Goal: Book appointment/travel/reservation

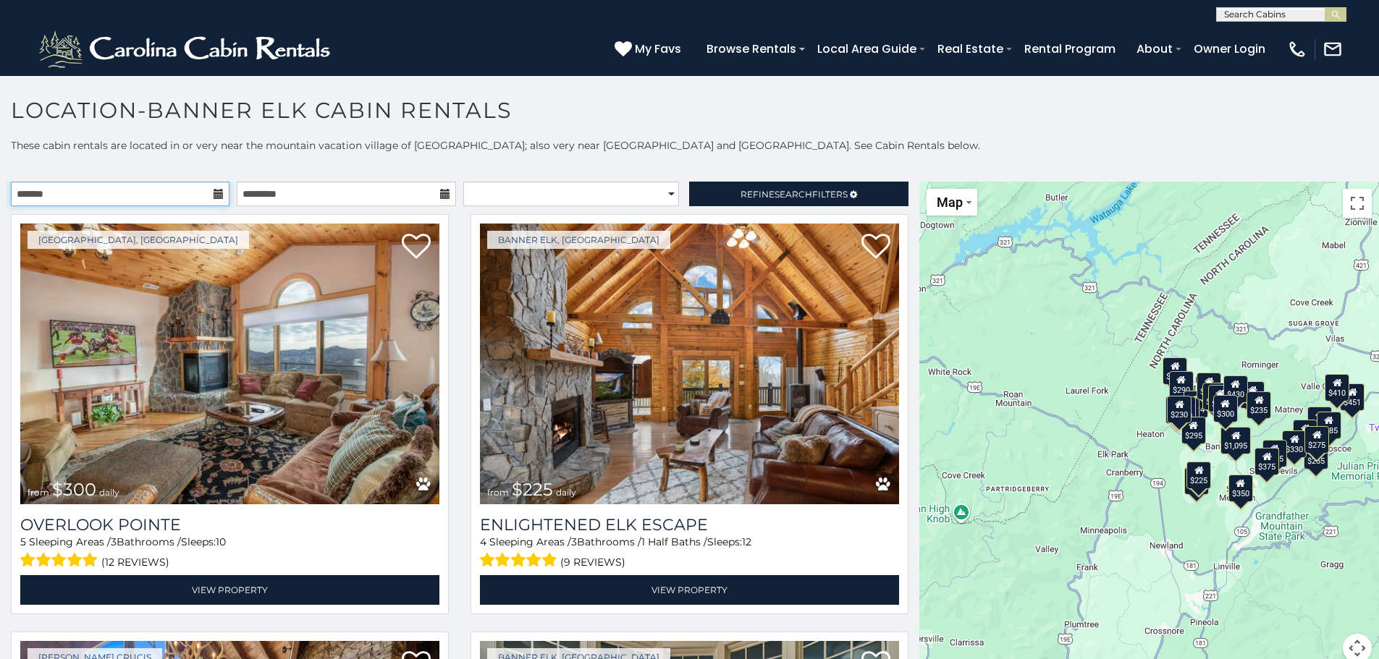
click at [190, 197] on input "text" at bounding box center [120, 194] width 219 height 25
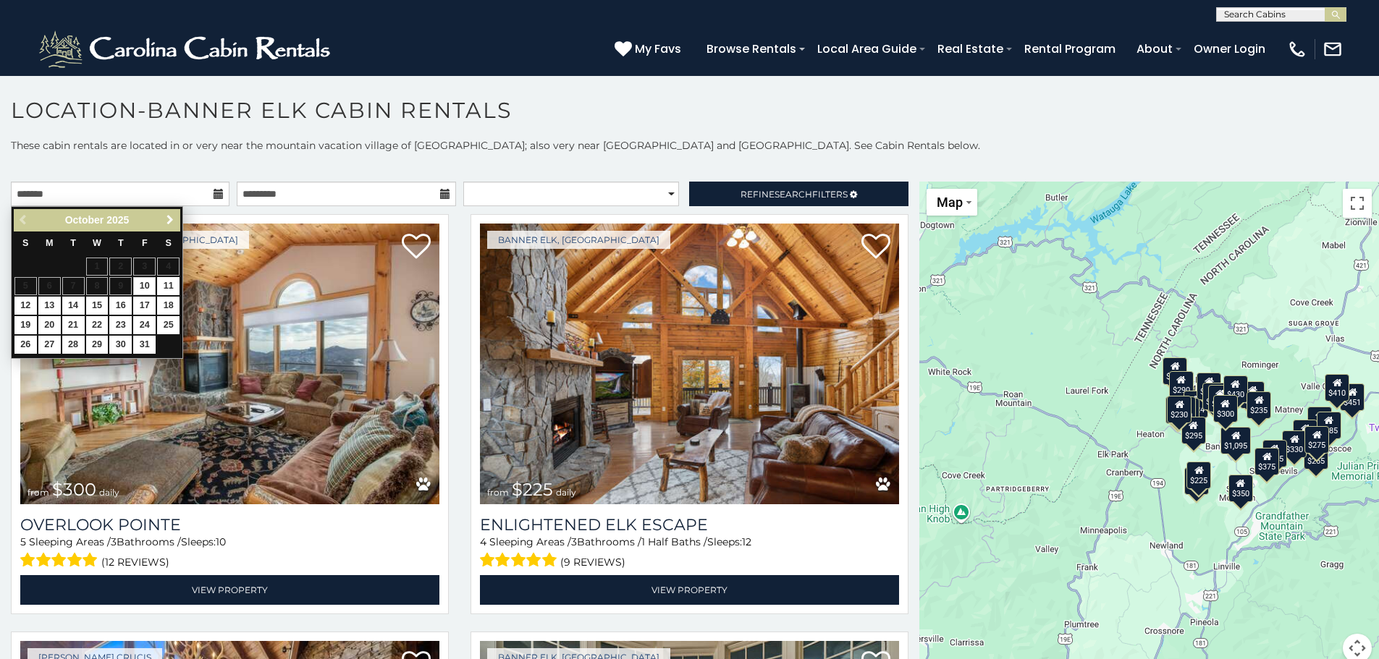
click at [172, 222] on span "Next" at bounding box center [170, 220] width 12 height 12
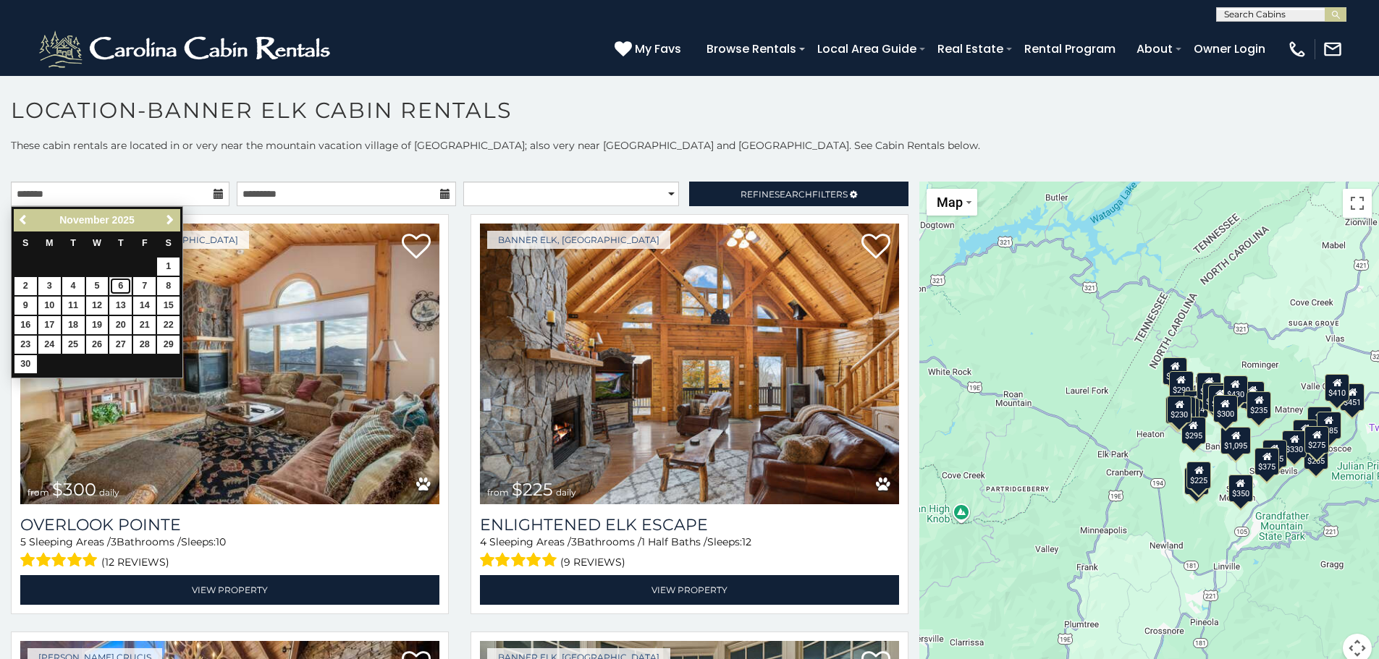
click at [122, 289] on link "6" at bounding box center [120, 286] width 22 height 18
type input "**********"
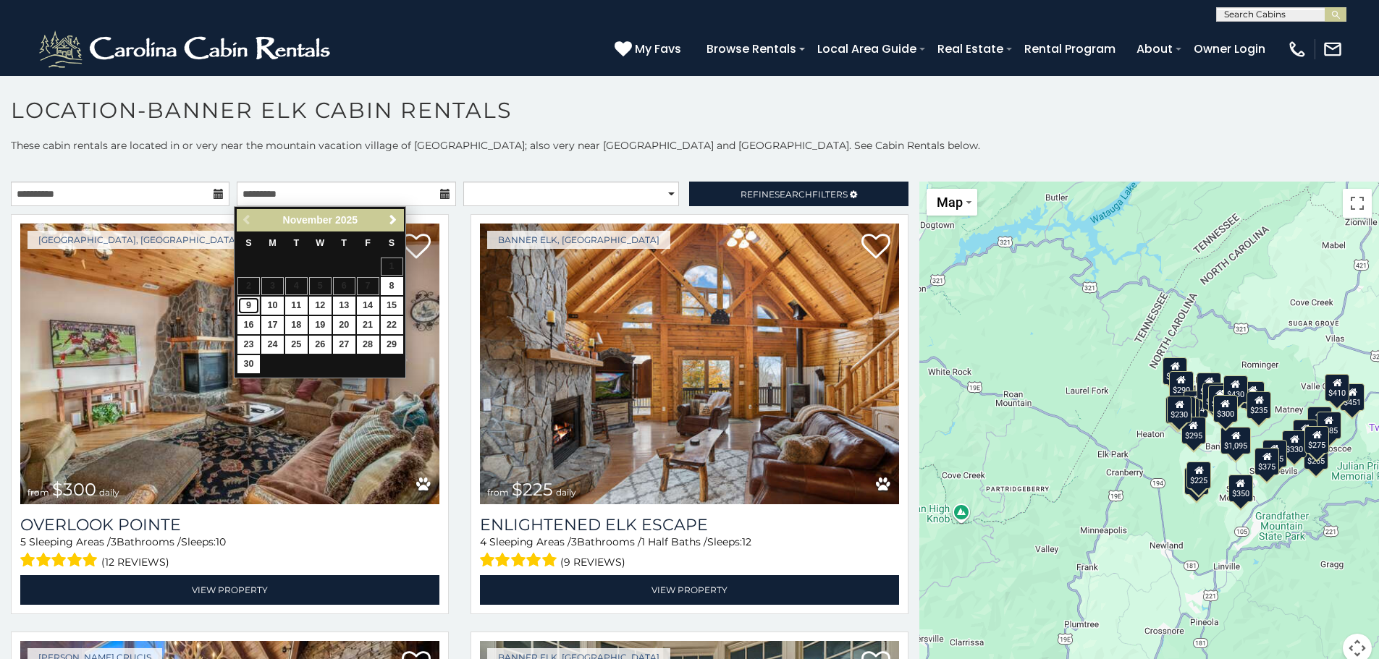
click at [253, 307] on link "9" at bounding box center [248, 306] width 22 height 18
type input "**********"
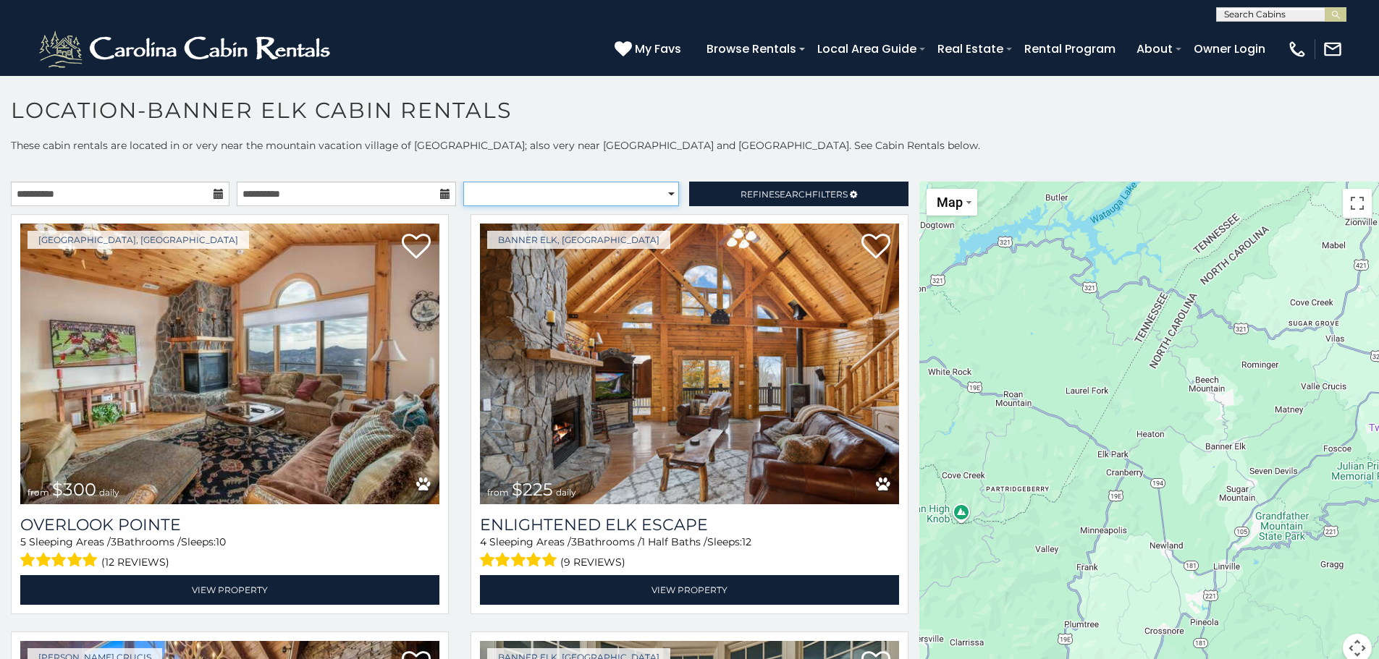
click at [561, 199] on select "**********" at bounding box center [571, 194] width 216 height 25
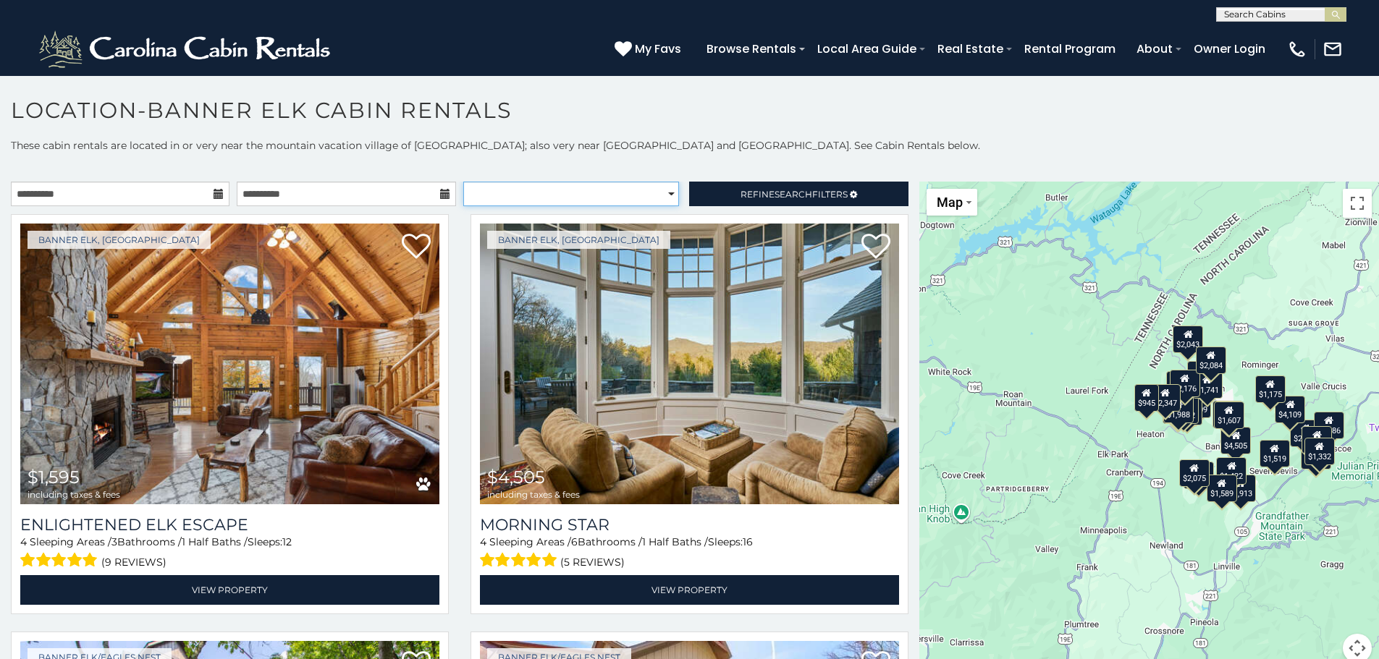
click at [561, 199] on select "**********" at bounding box center [571, 194] width 216 height 25
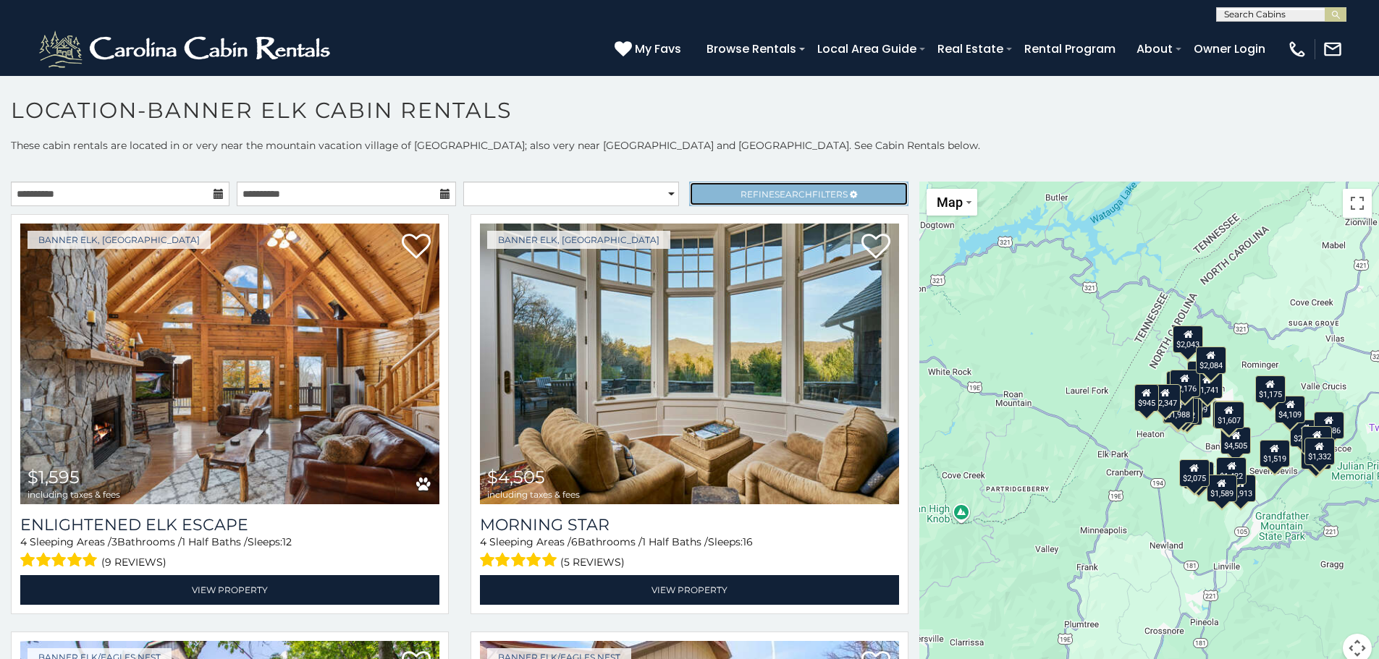
click at [711, 194] on link "Refine Search Filters" at bounding box center [798, 194] width 219 height 25
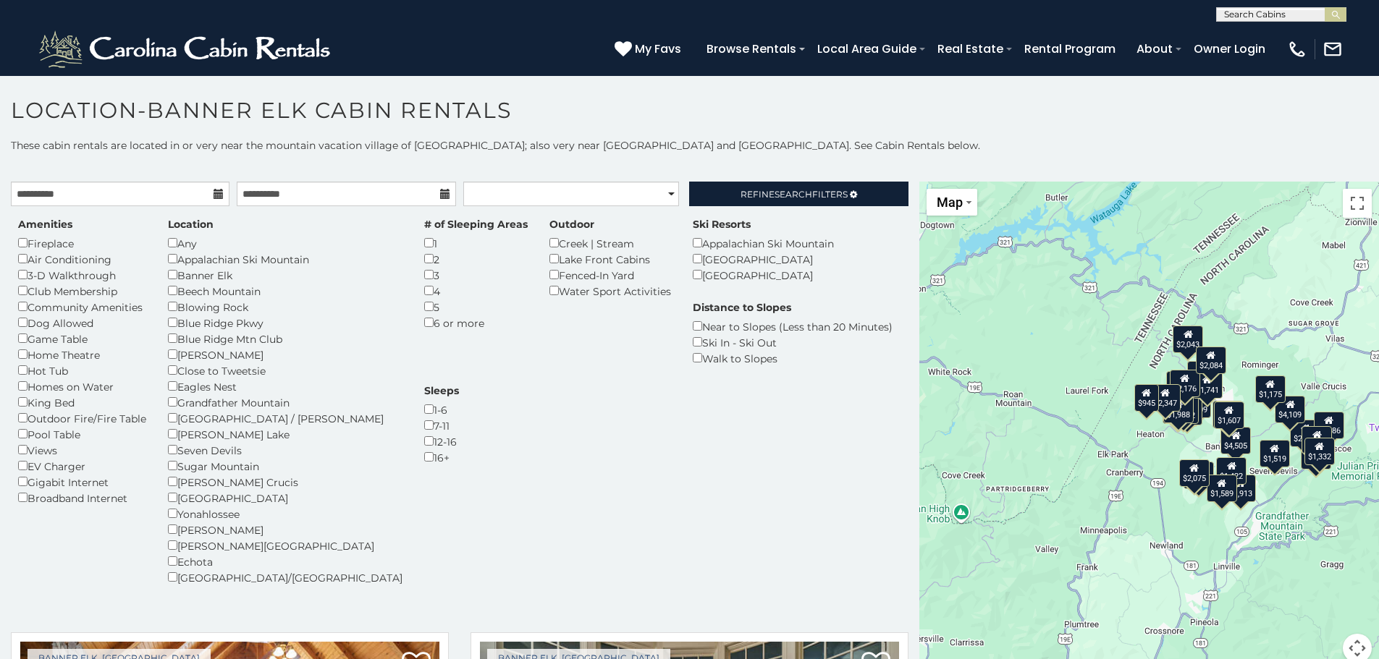
click at [179, 309] on div "Blowing Rock" at bounding box center [285, 307] width 234 height 16
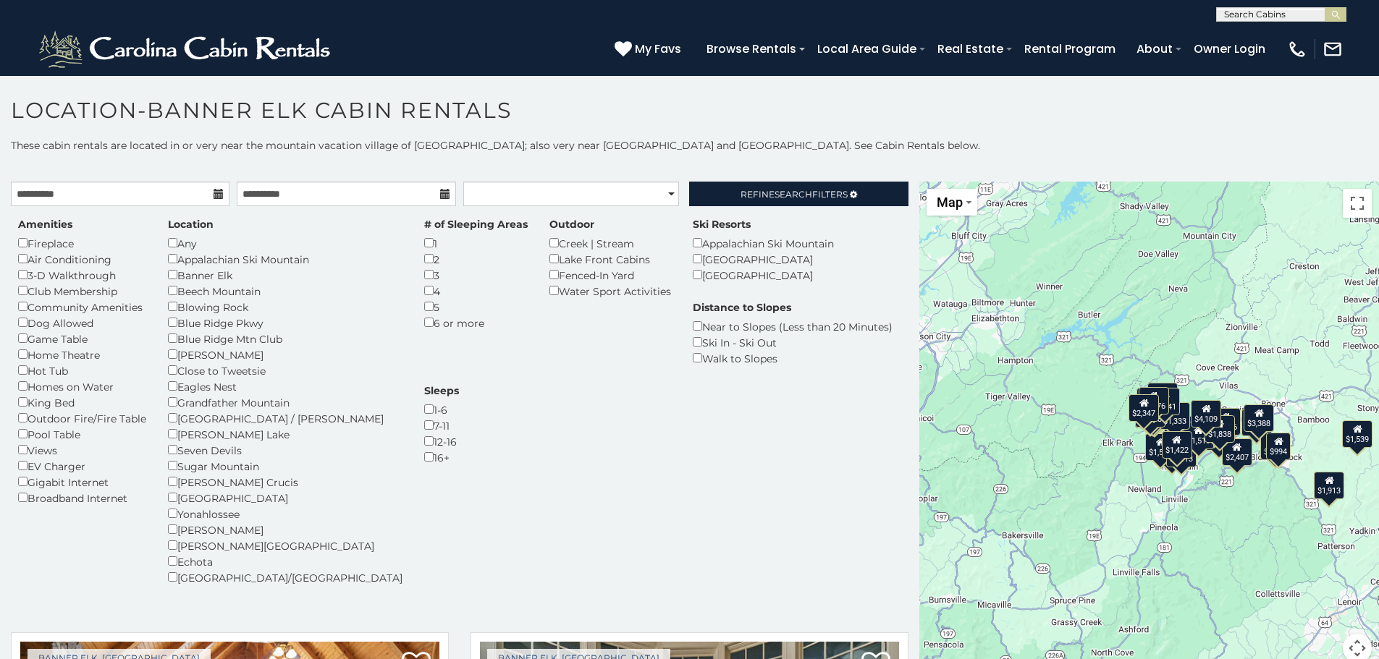
click at [101, 388] on div "Homes on Water" at bounding box center [82, 387] width 128 height 16
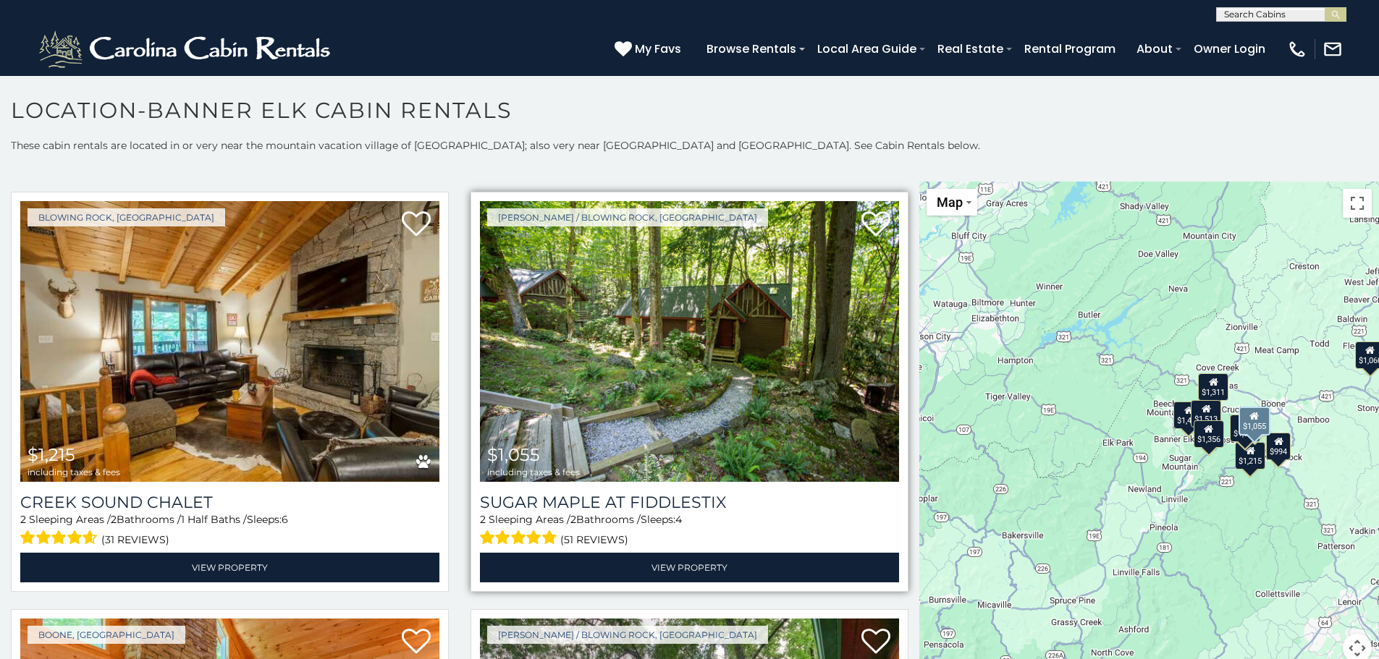
scroll to position [868, 0]
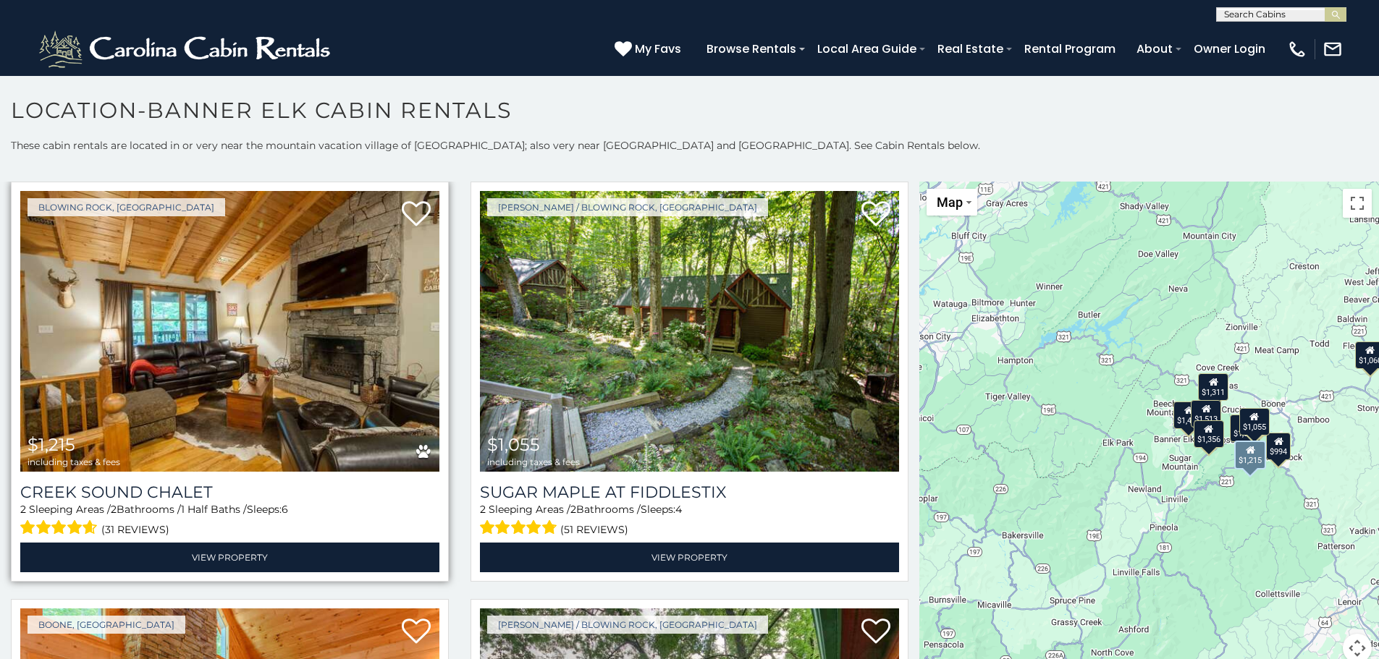
click at [303, 360] on img at bounding box center [229, 331] width 419 height 281
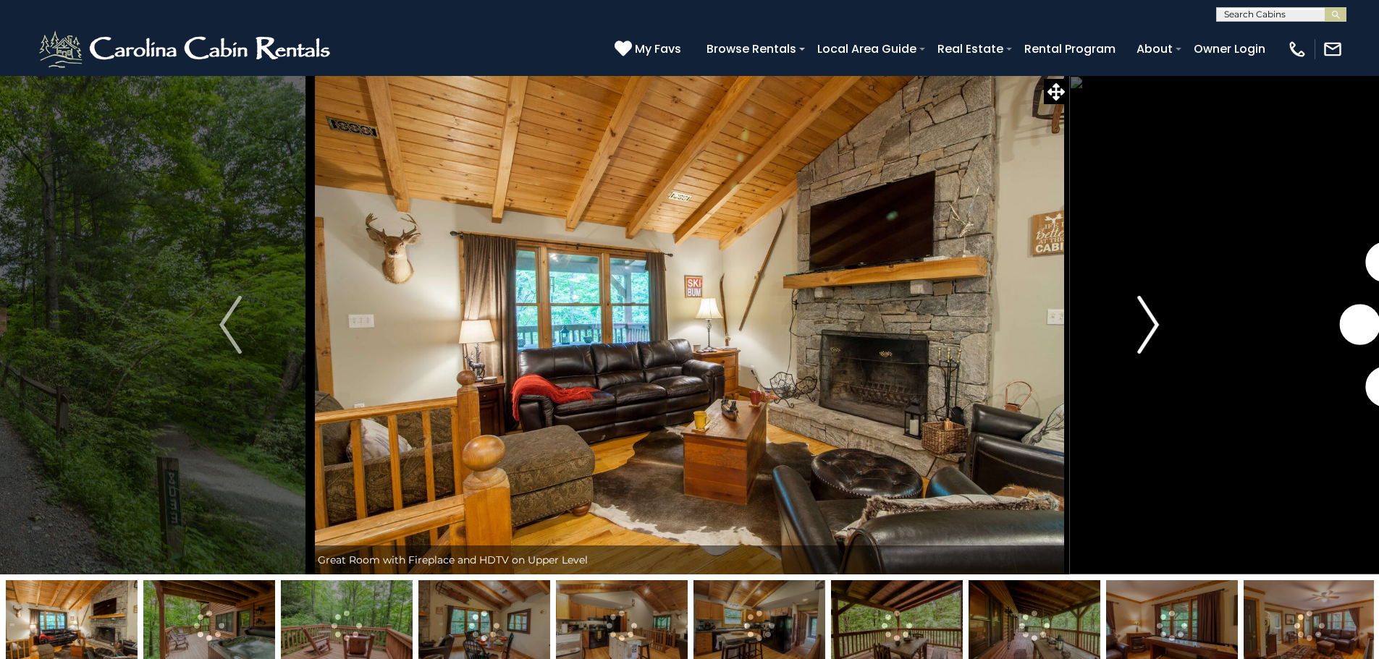
click at [1144, 321] on img "Next" at bounding box center [1148, 325] width 22 height 58
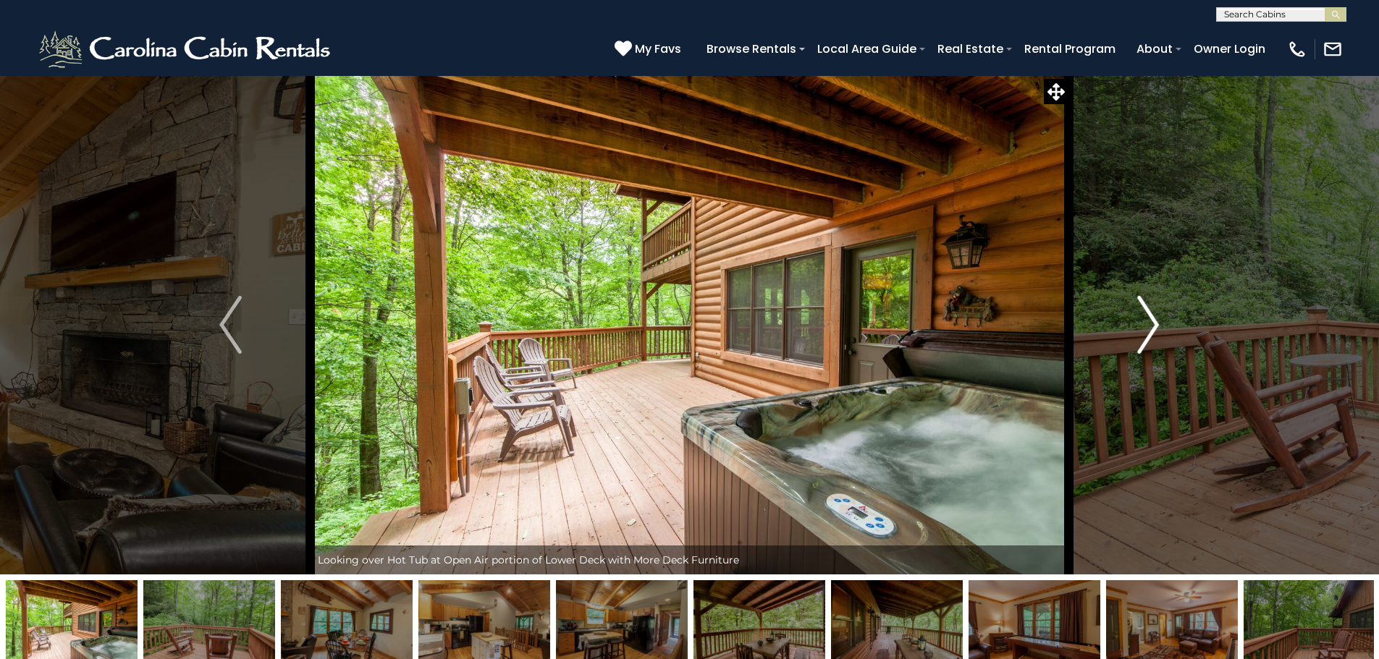
click at [1146, 321] on img "Next" at bounding box center [1148, 325] width 22 height 58
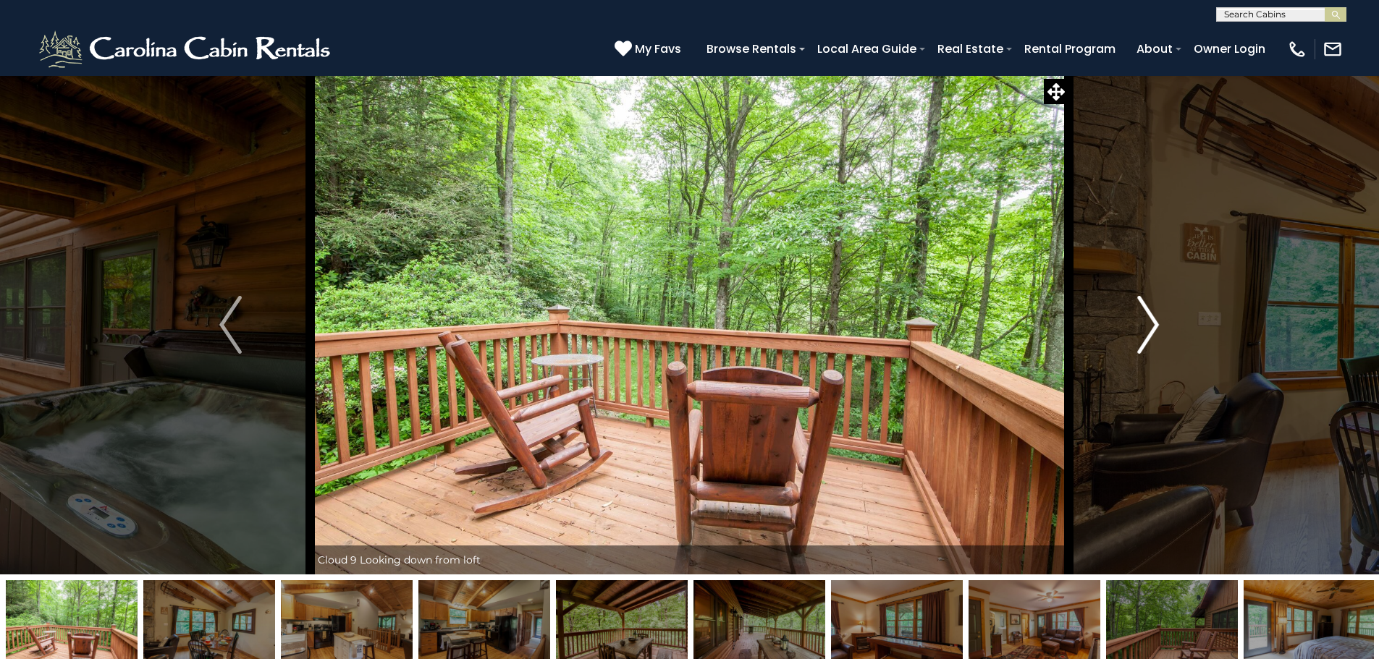
click at [1146, 321] on img "Next" at bounding box center [1148, 325] width 22 height 58
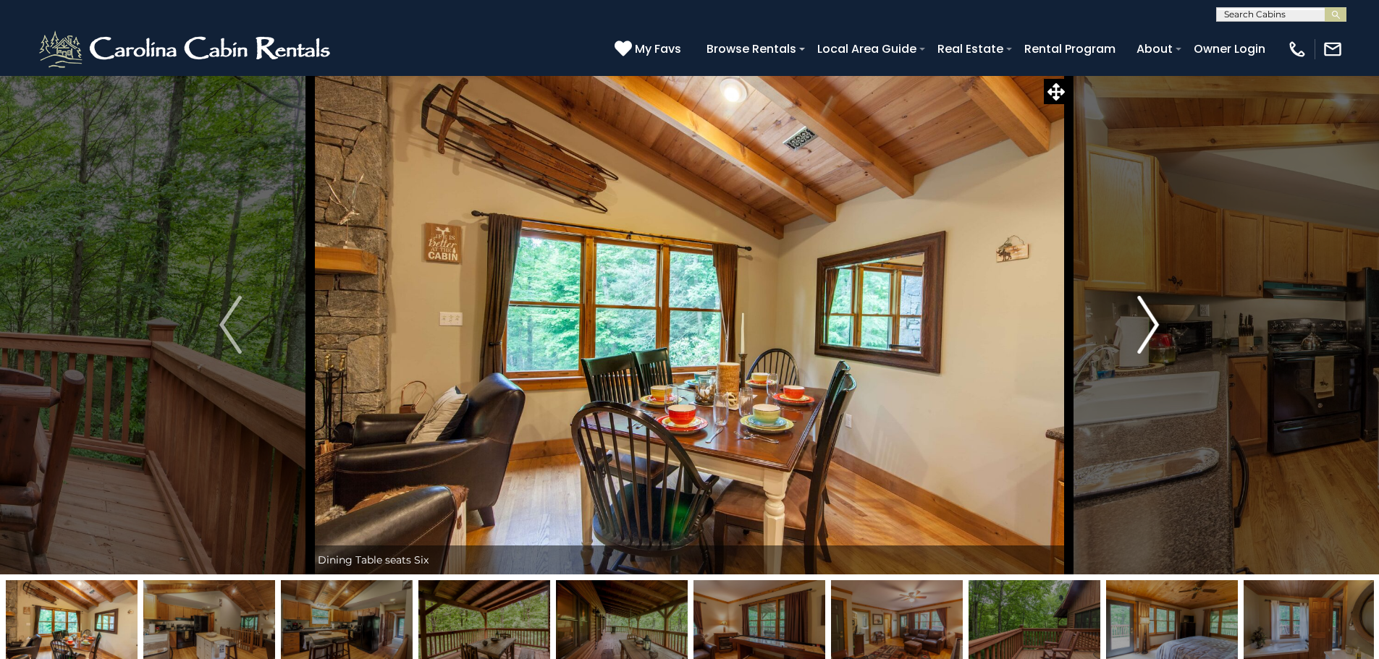
click at [1146, 321] on img "Next" at bounding box center [1148, 325] width 22 height 58
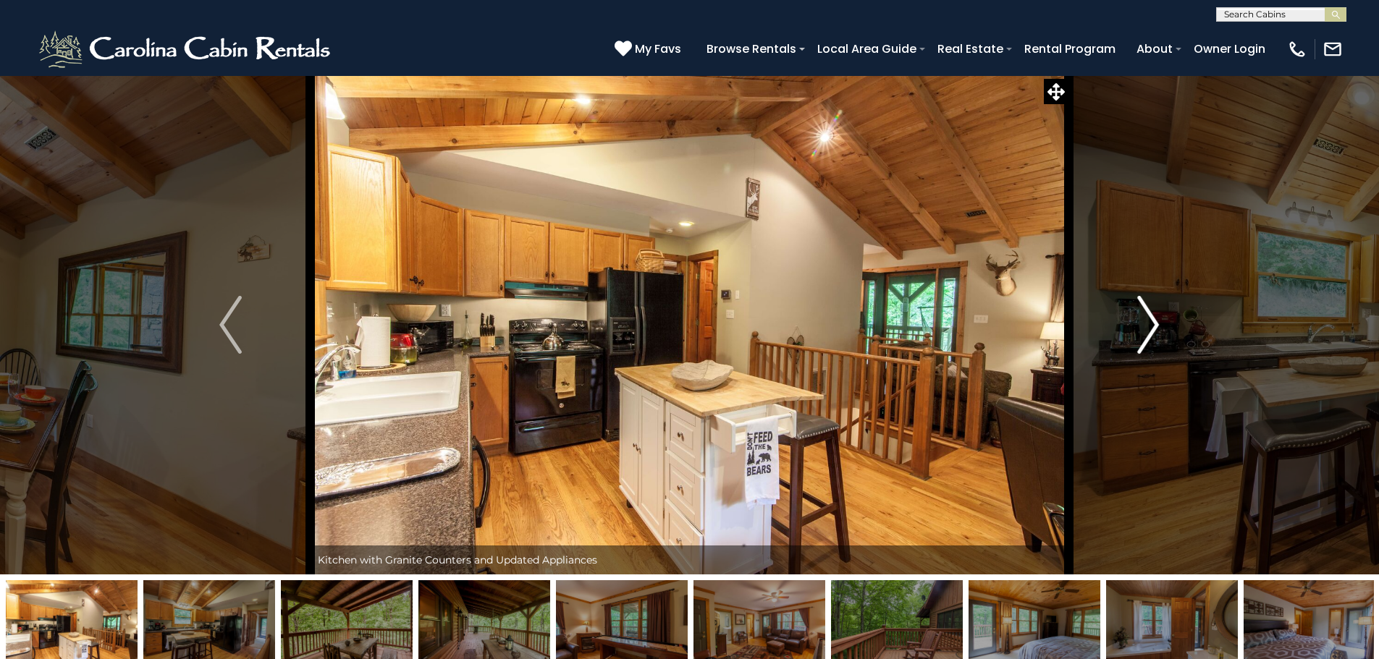
click at [1146, 321] on img "Next" at bounding box center [1148, 325] width 22 height 58
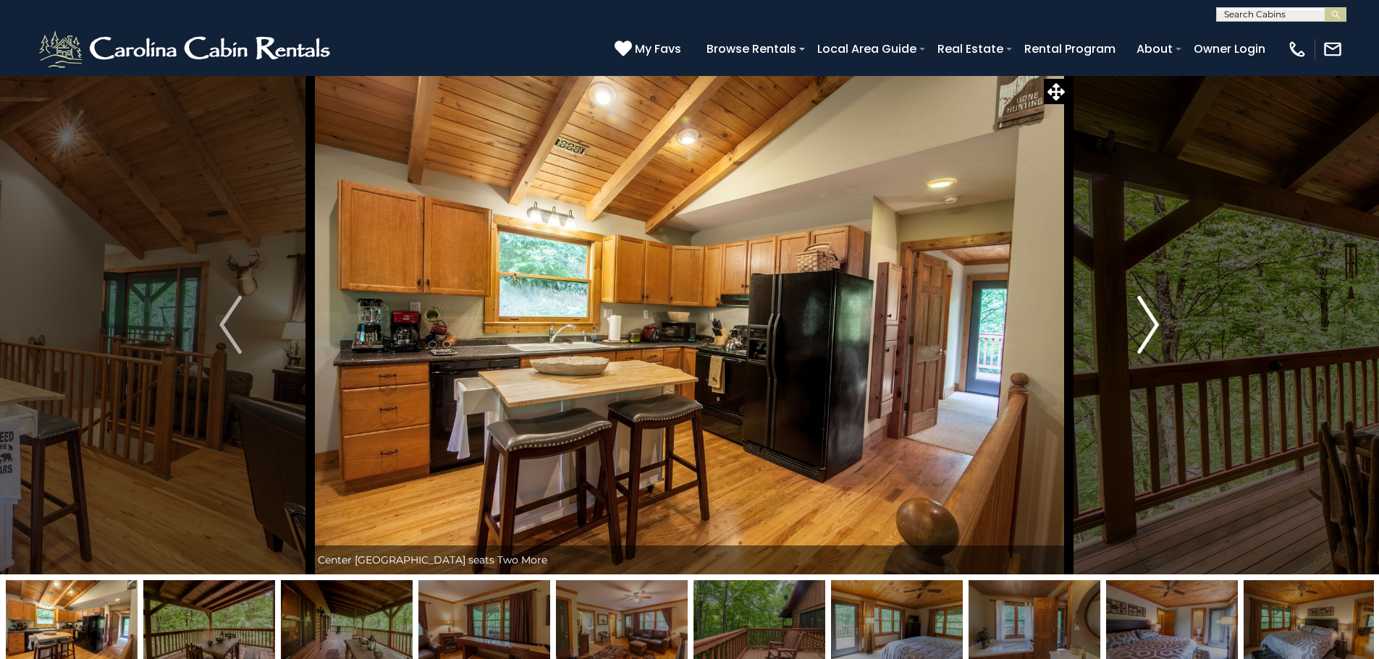
click at [1146, 321] on img "Next" at bounding box center [1148, 325] width 22 height 58
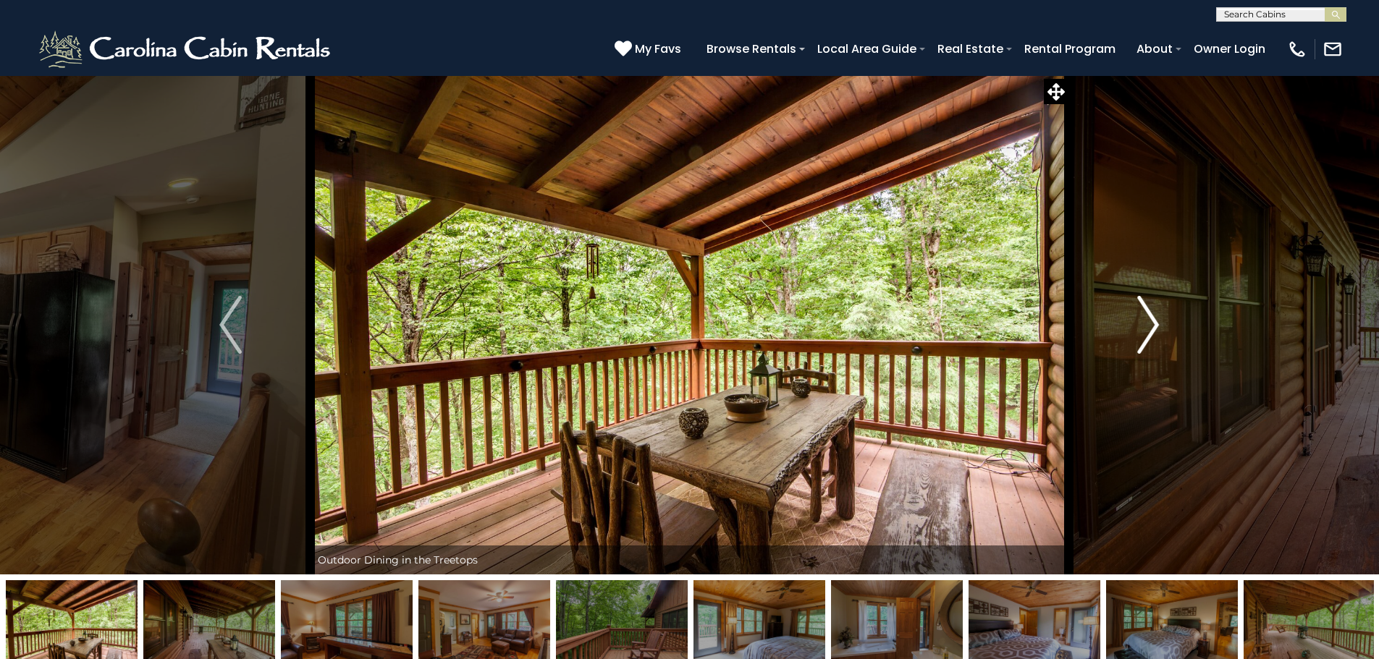
click at [1146, 321] on img "Next" at bounding box center [1148, 325] width 22 height 58
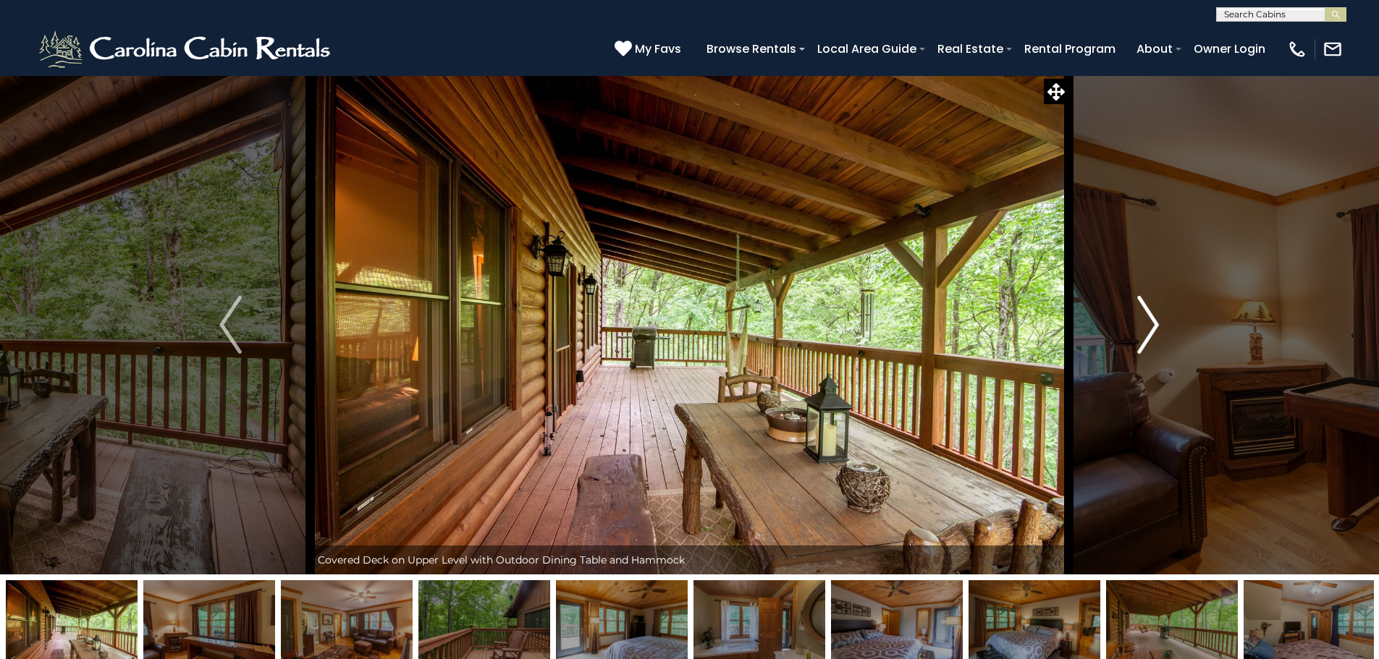
click at [1146, 321] on img "Next" at bounding box center [1148, 325] width 22 height 58
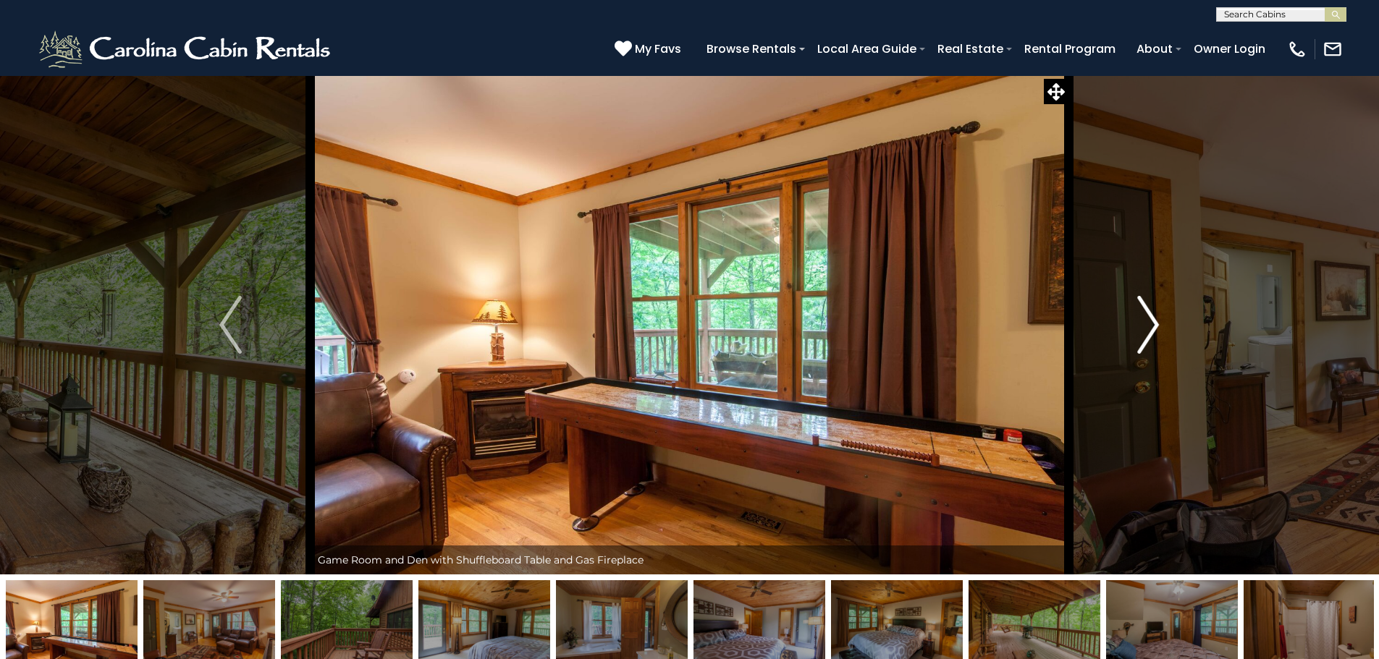
click at [1146, 321] on img "Next" at bounding box center [1148, 325] width 22 height 58
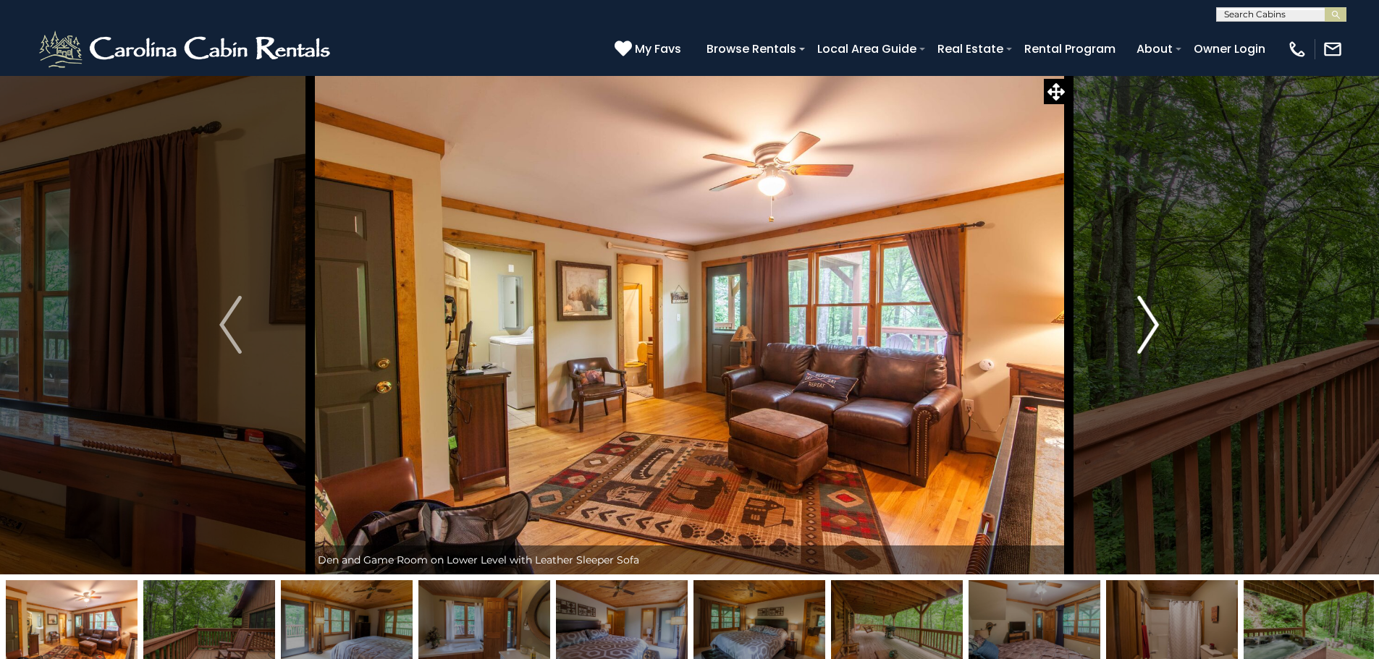
click at [1146, 321] on img "Next" at bounding box center [1148, 325] width 22 height 58
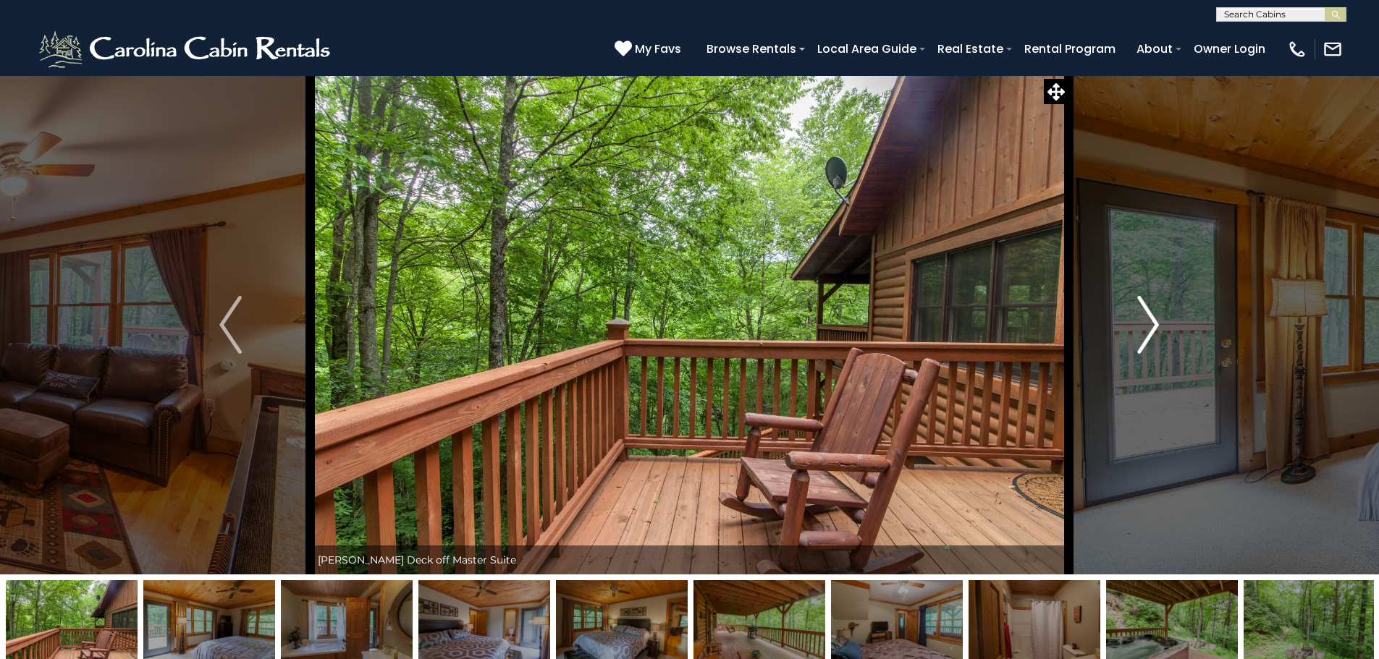
click at [1146, 321] on img "Next" at bounding box center [1148, 325] width 22 height 58
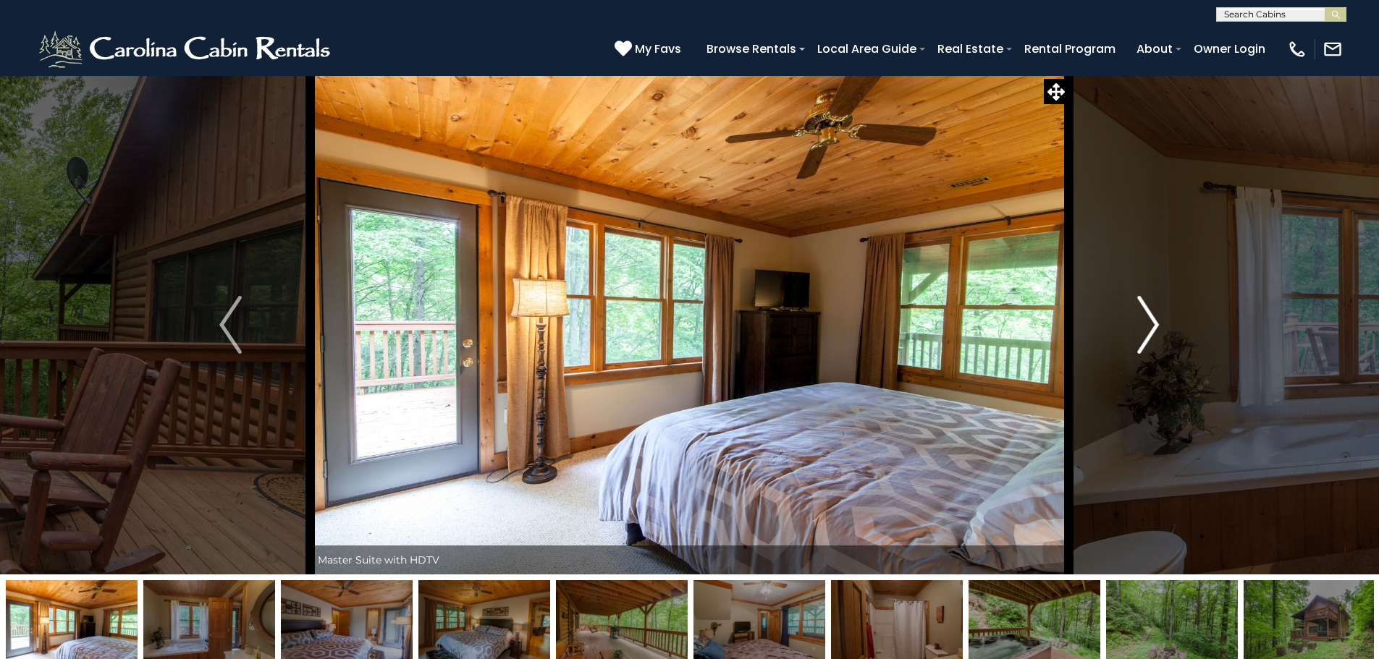
click at [1146, 321] on img "Next" at bounding box center [1148, 325] width 22 height 58
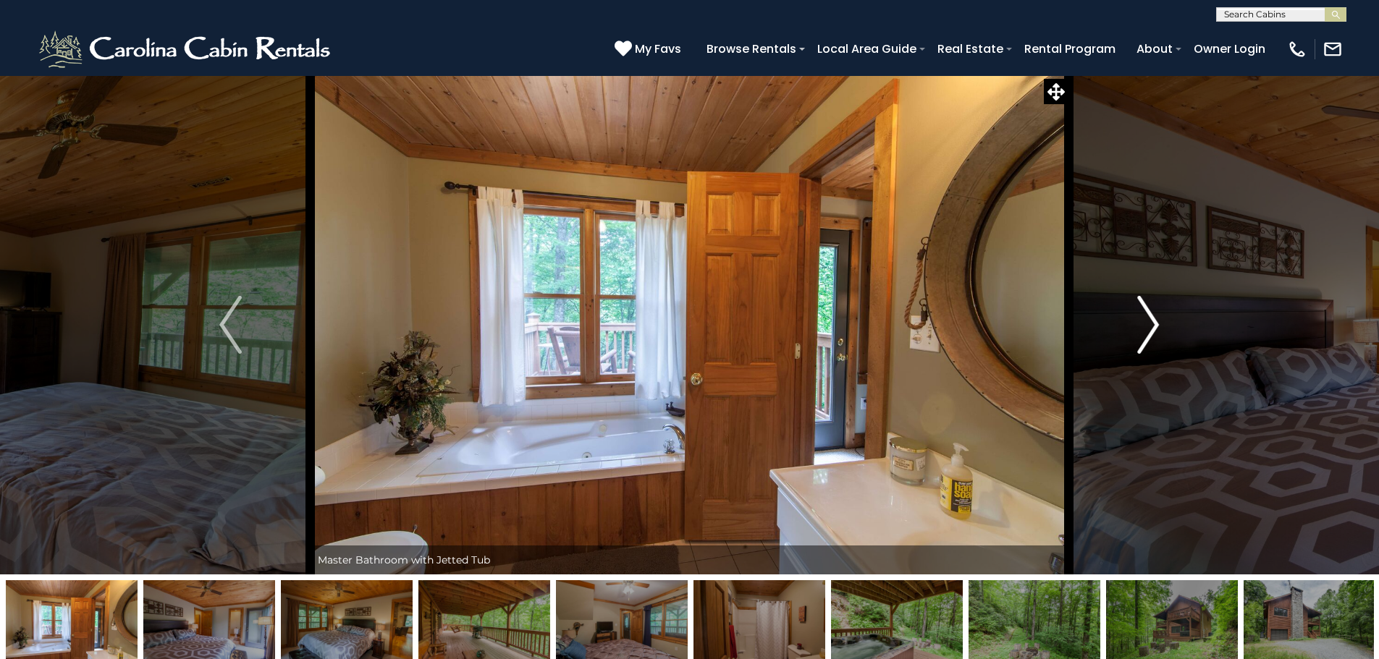
click at [1146, 321] on img "Next" at bounding box center [1148, 325] width 22 height 58
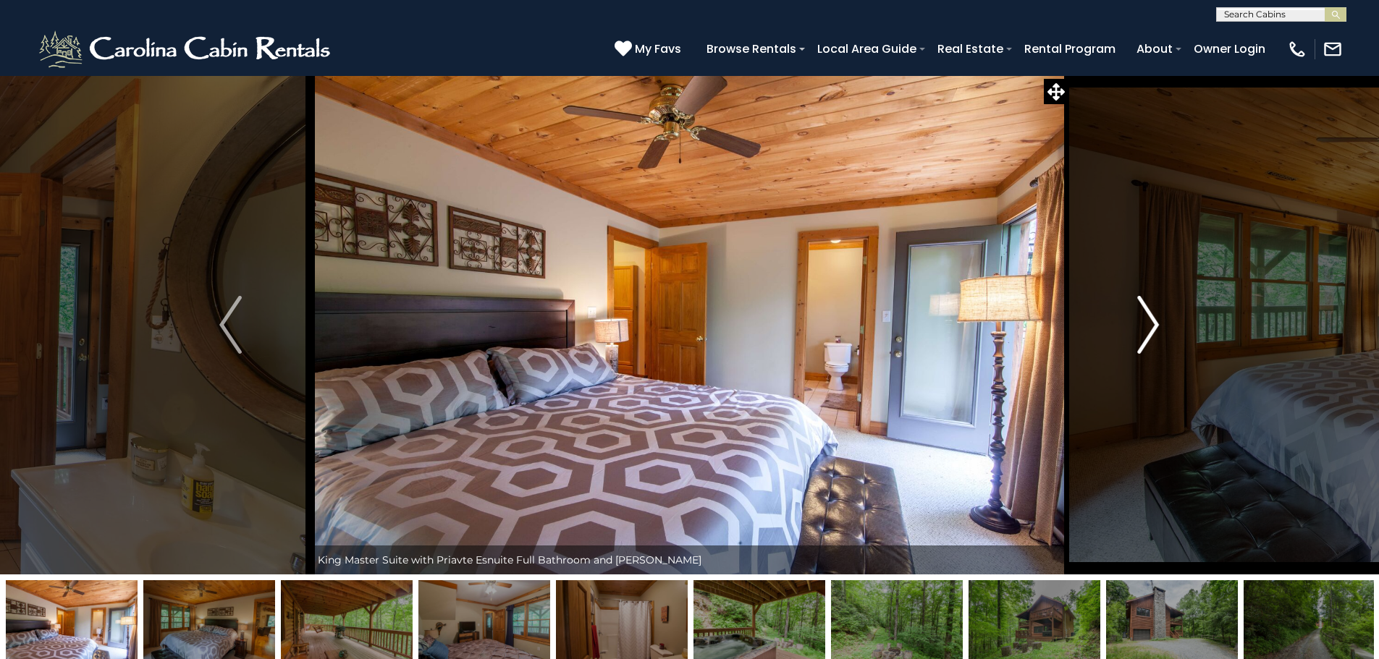
click at [1146, 321] on img "Next" at bounding box center [1148, 325] width 22 height 58
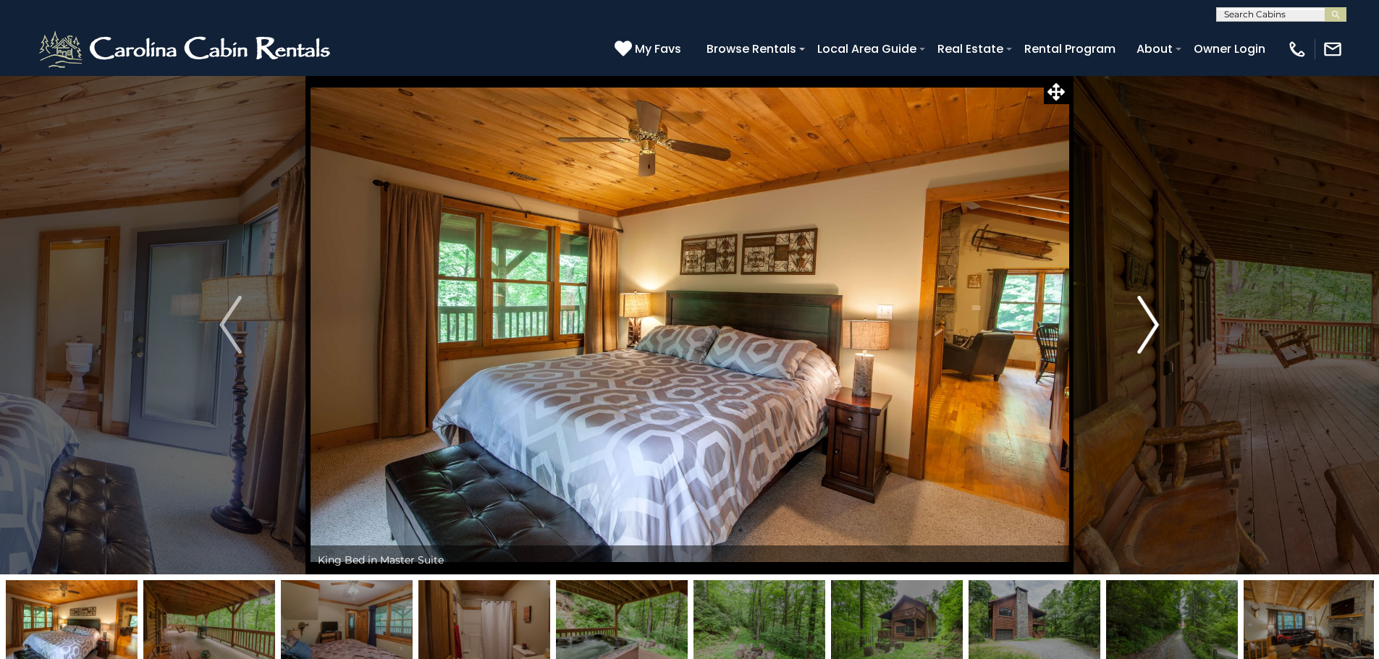
click at [1146, 321] on img "Next" at bounding box center [1148, 325] width 22 height 58
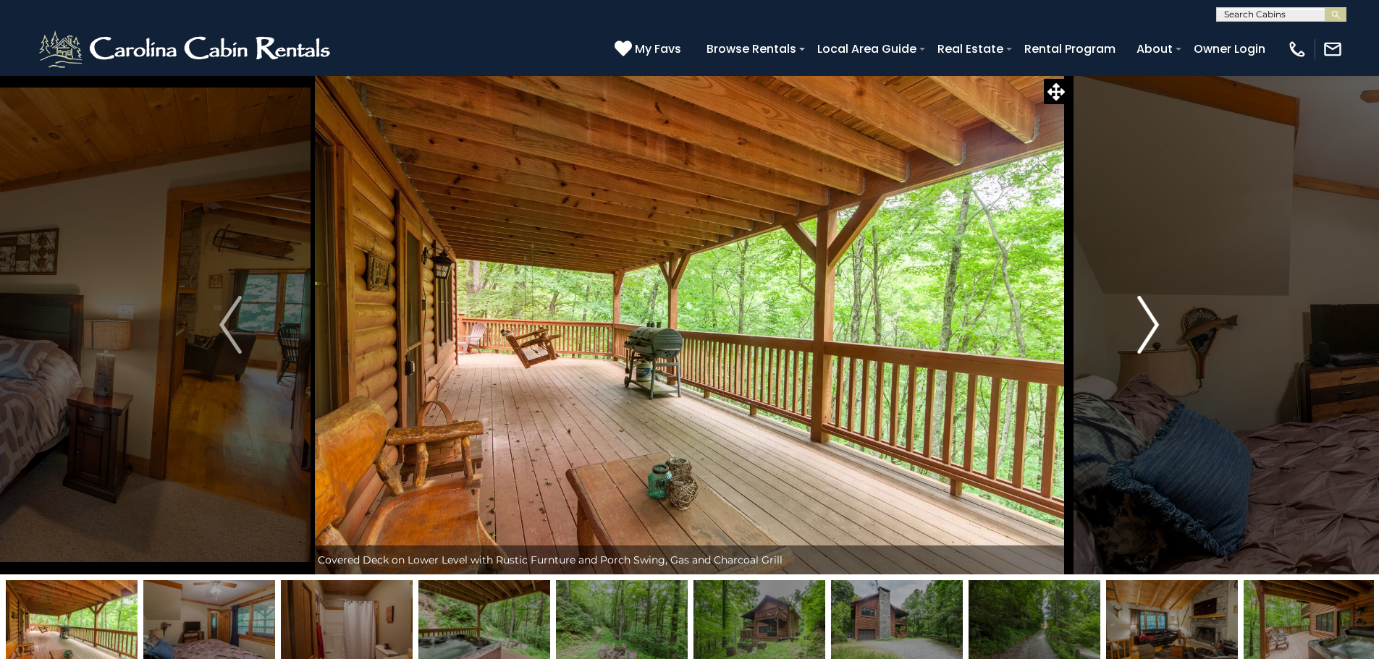
click at [1146, 321] on img "Next" at bounding box center [1148, 325] width 22 height 58
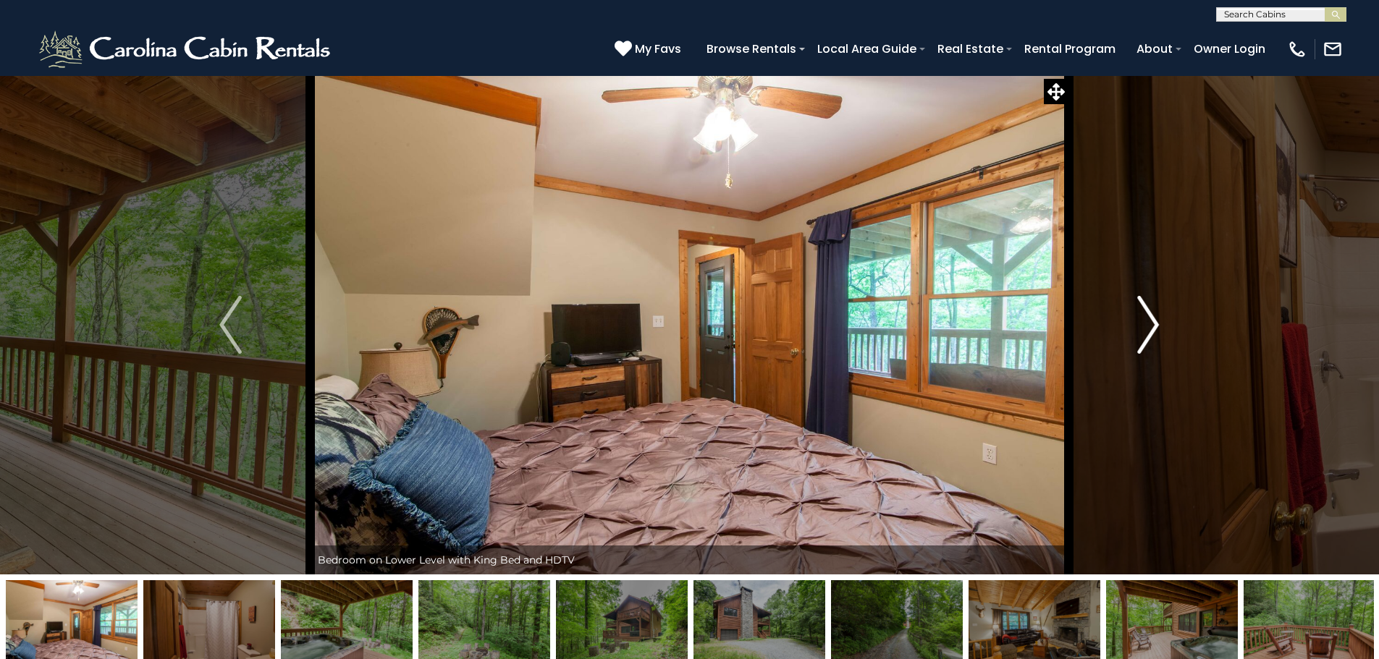
click at [1146, 321] on img "Next" at bounding box center [1148, 325] width 22 height 58
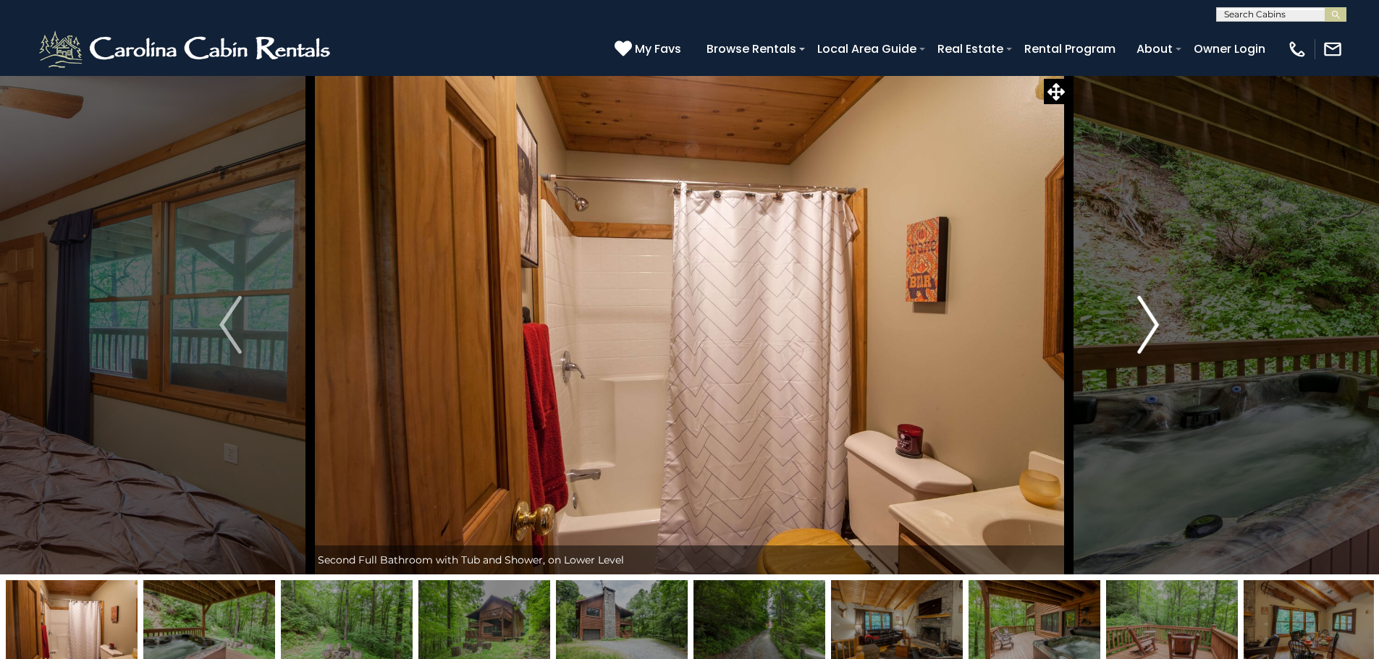
click at [1146, 321] on img "Next" at bounding box center [1148, 325] width 22 height 58
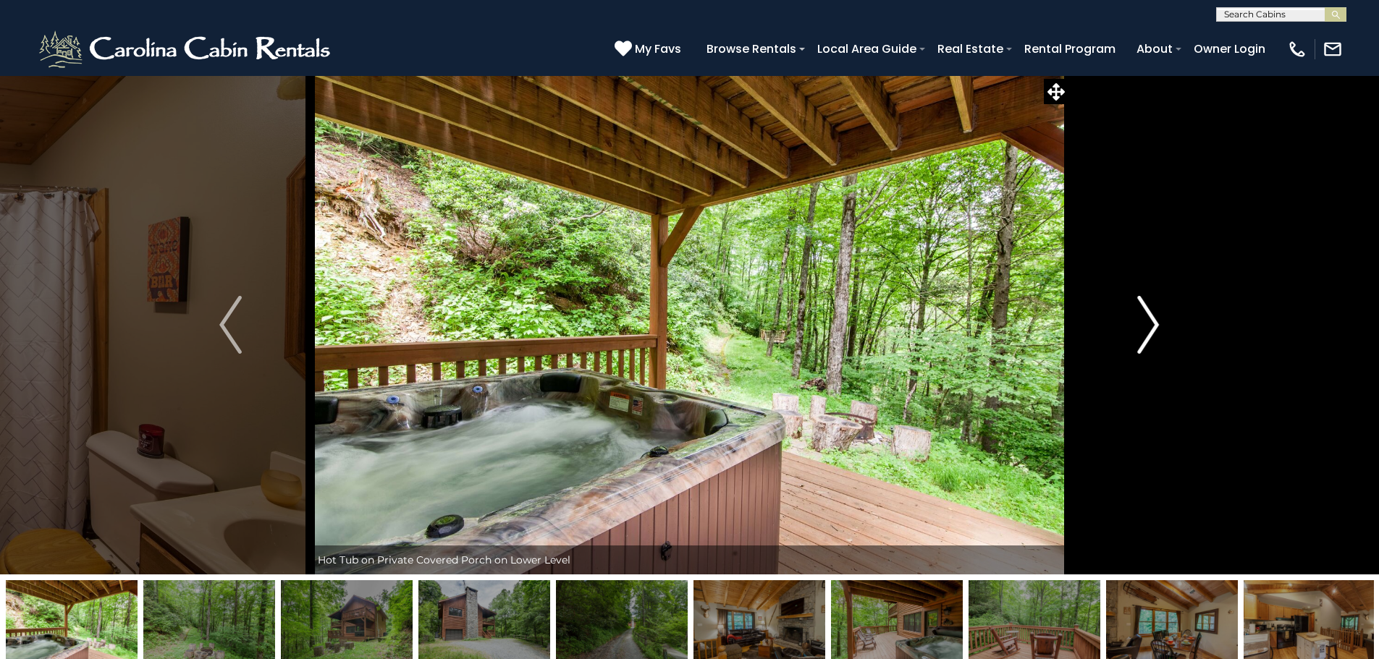
click at [1146, 321] on img "Next" at bounding box center [1148, 325] width 22 height 58
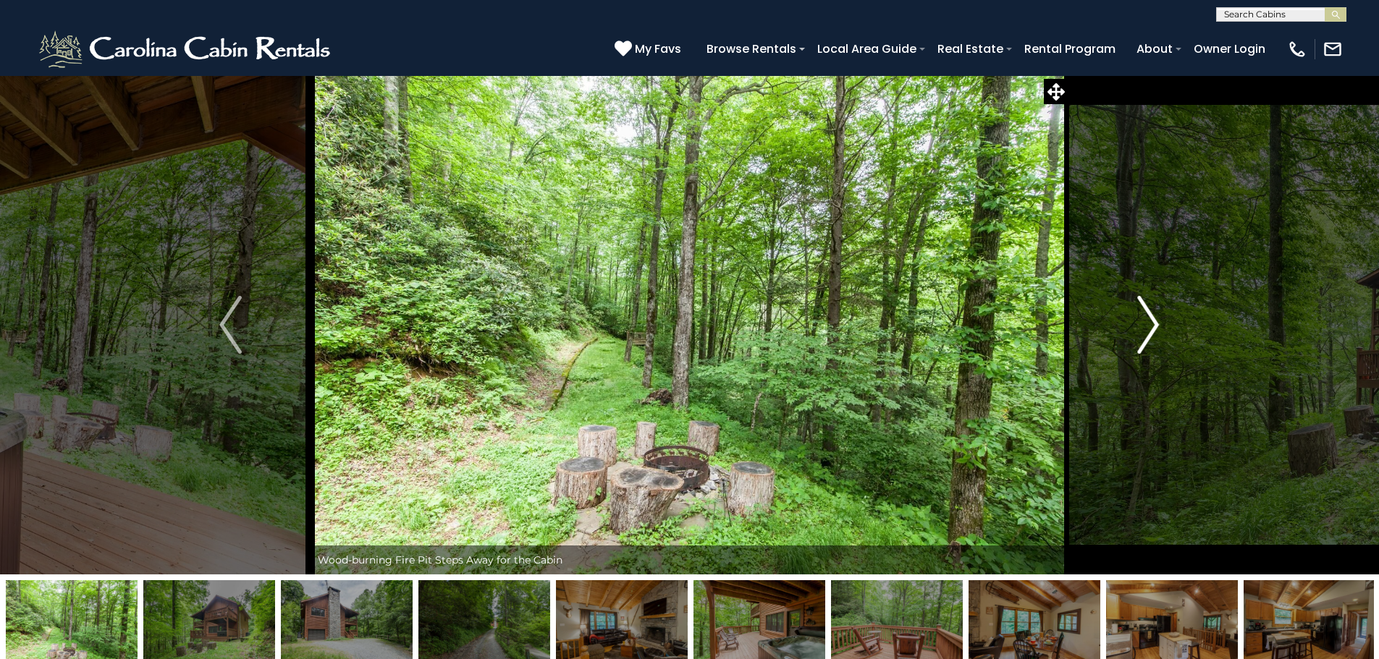
click at [1146, 321] on img "Next" at bounding box center [1148, 325] width 22 height 58
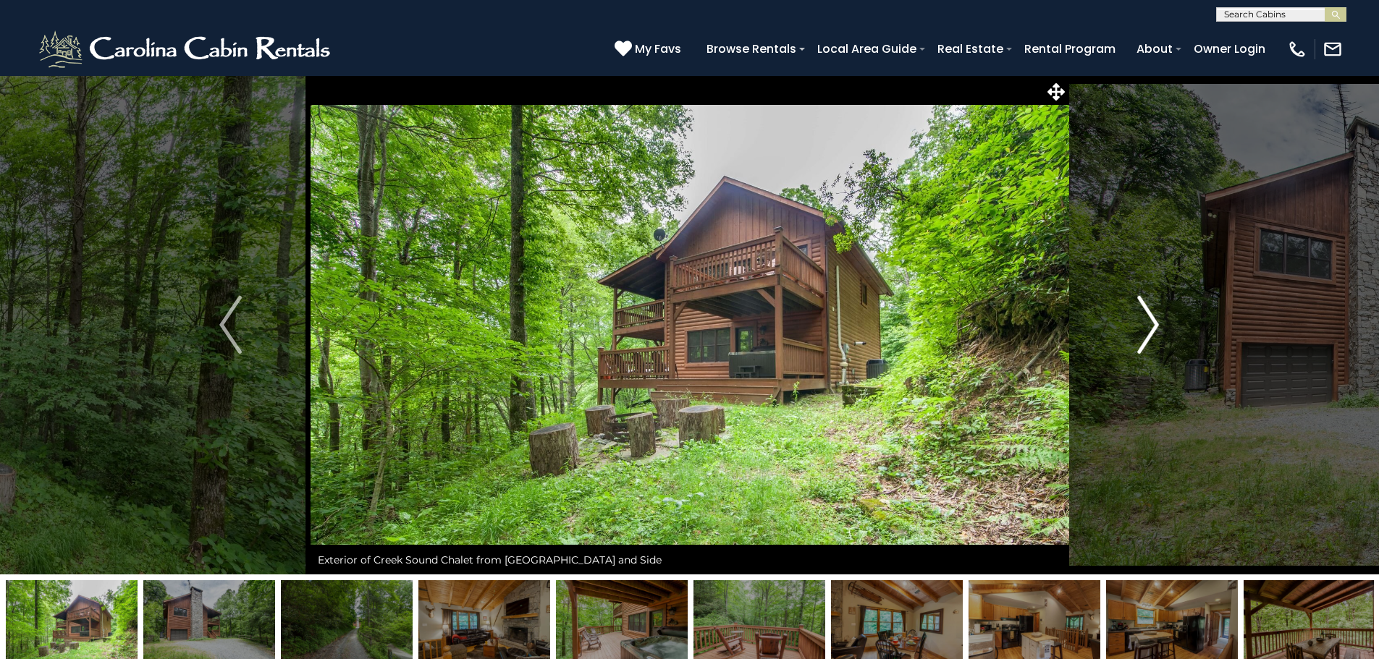
click at [1146, 321] on img "Next" at bounding box center [1148, 325] width 22 height 58
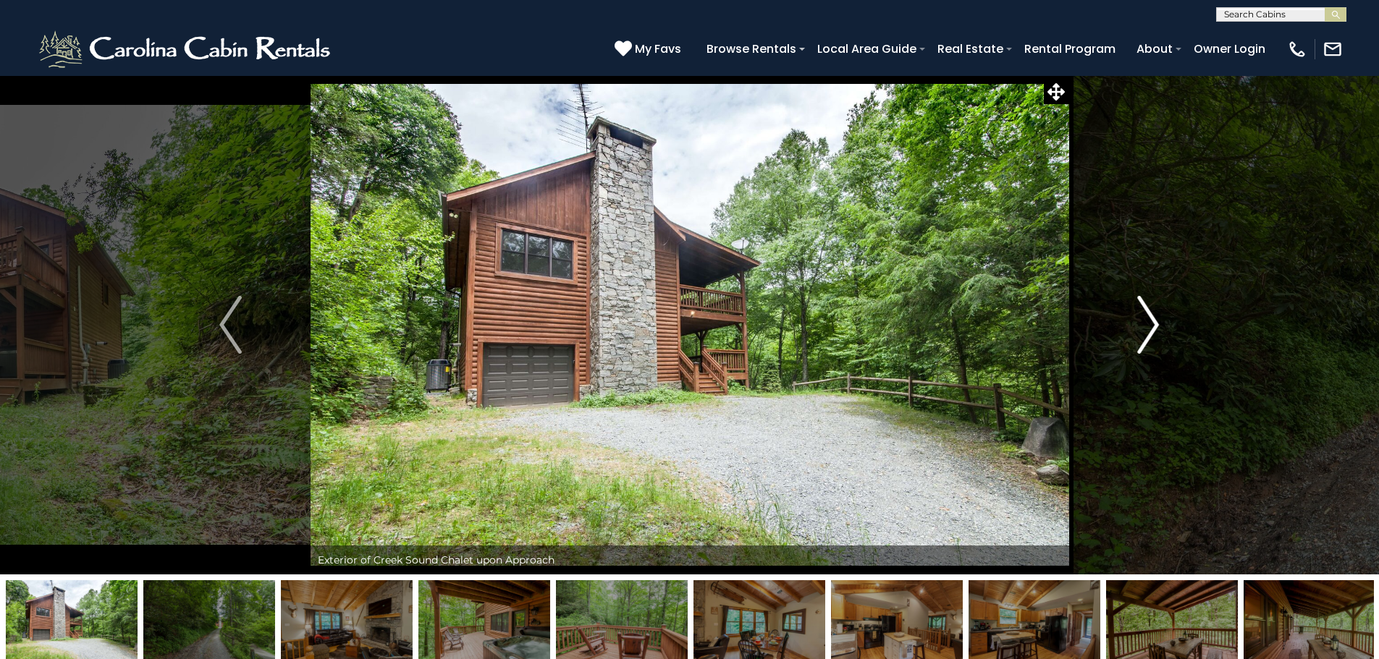
click at [1146, 321] on img "Next" at bounding box center [1148, 325] width 22 height 58
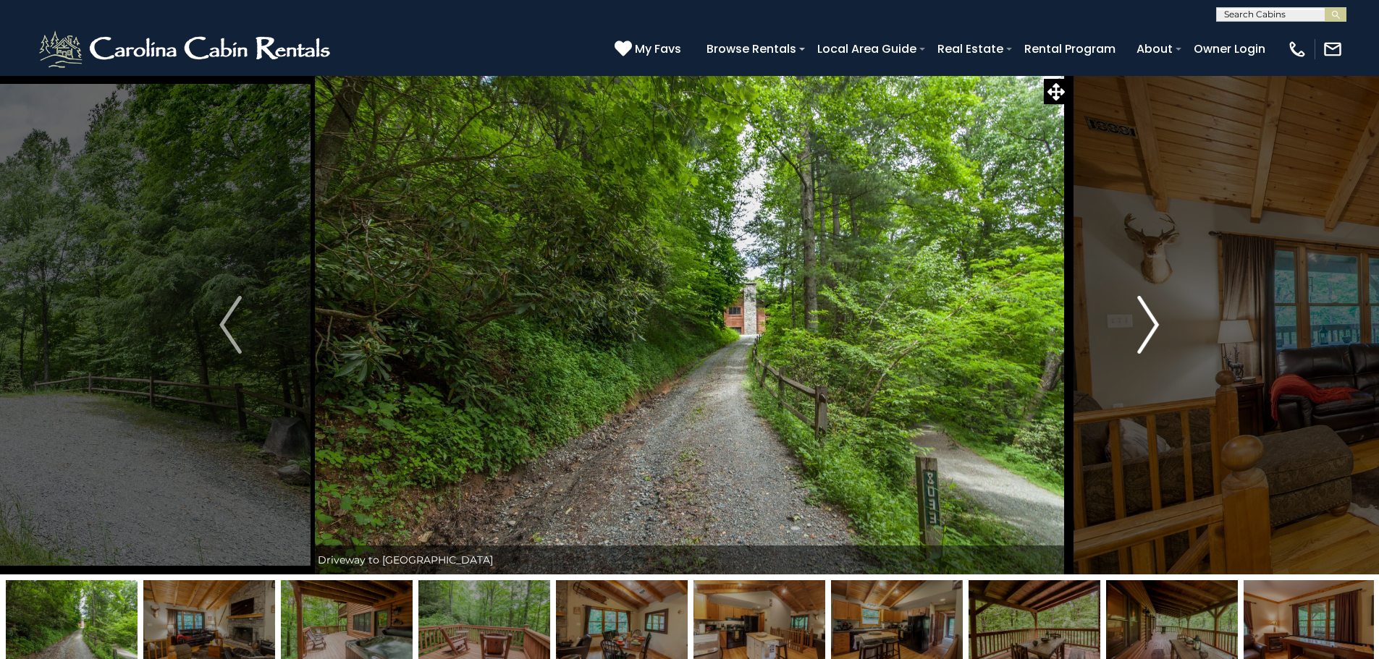
click at [1146, 321] on img "Next" at bounding box center [1148, 325] width 22 height 58
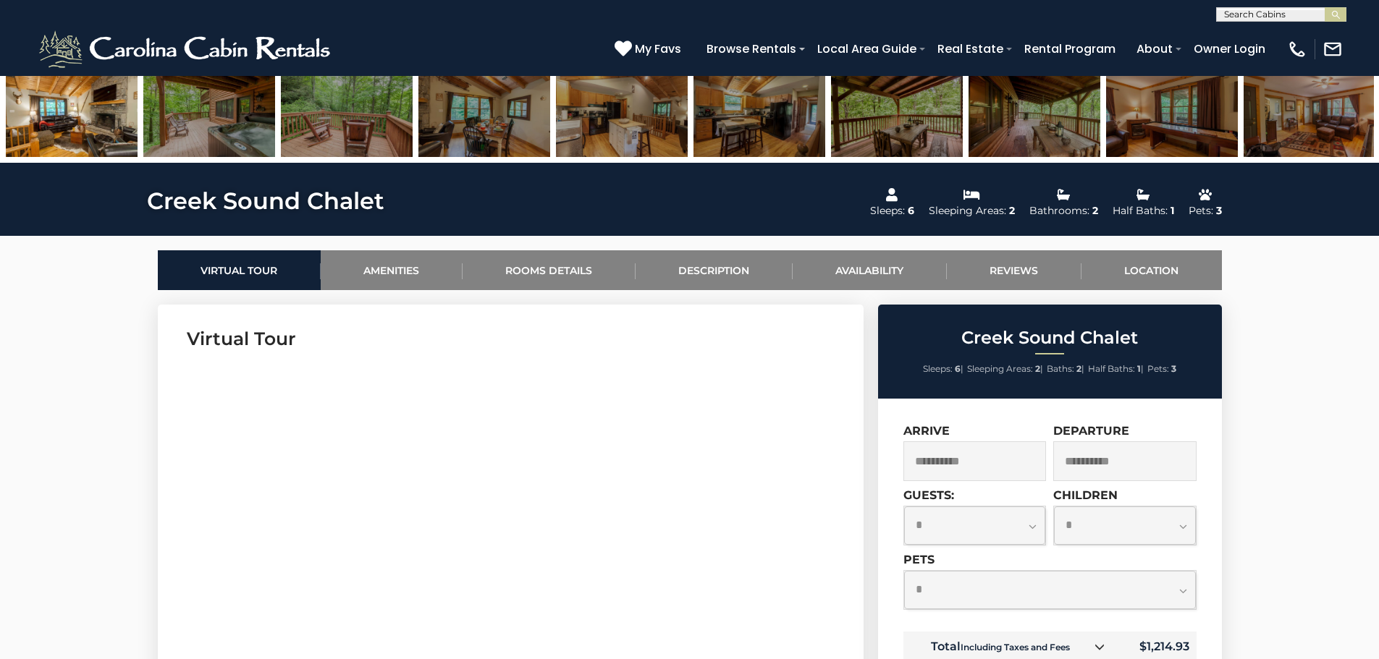
scroll to position [507, 0]
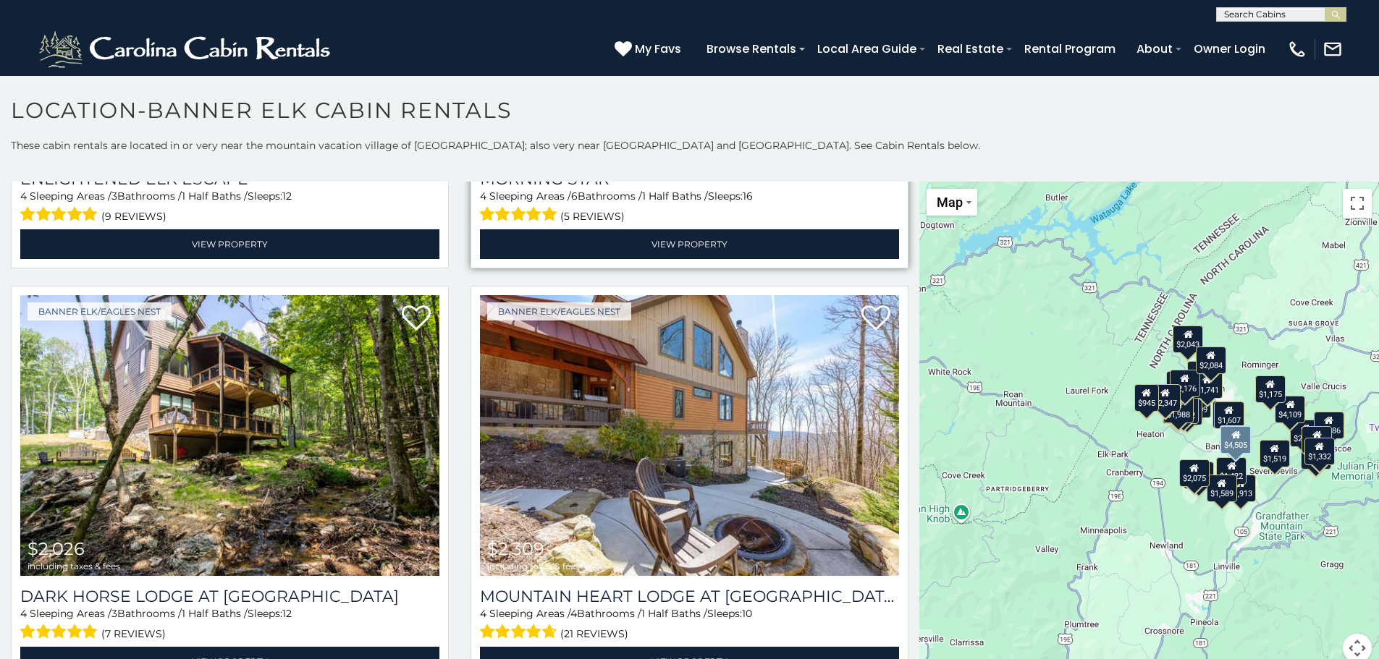
scroll to position [434, 0]
